Goal: Navigation & Orientation: Find specific page/section

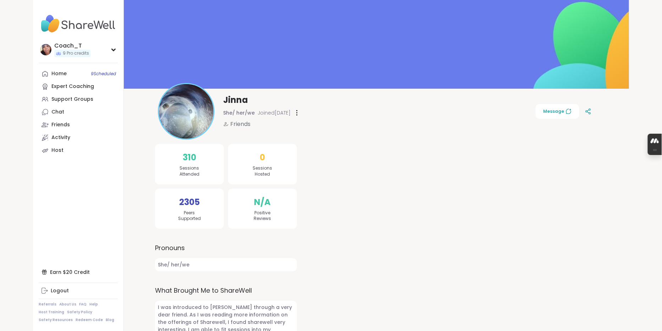
click at [208, 113] on img at bounding box center [186, 111] width 55 height 55
click at [72, 90] on div "Expert Coaching" at bounding box center [72, 86] width 43 height 7
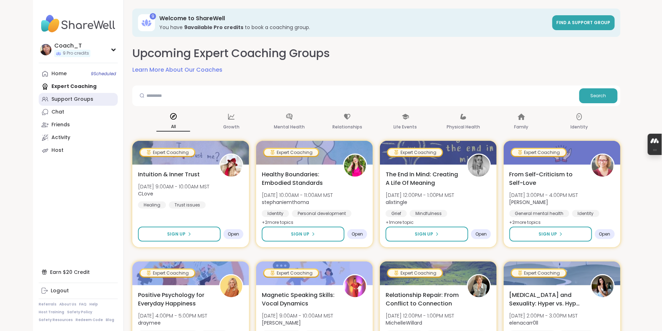
click at [81, 103] on div "Support Groups" at bounding box center [72, 99] width 42 height 7
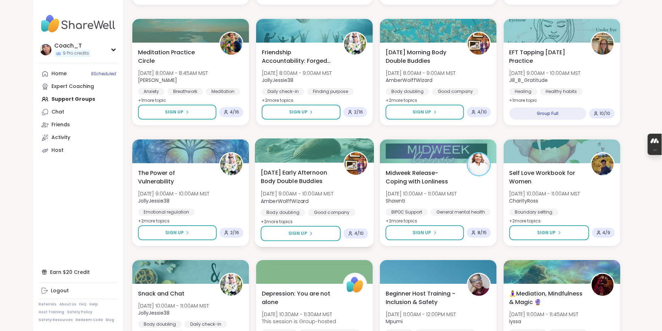
scroll to position [835, 0]
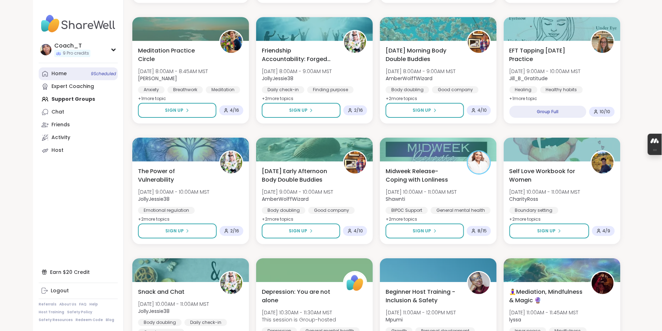
click at [87, 79] on link "Home 9 Scheduled" at bounding box center [78, 73] width 79 height 13
